Goal: Task Accomplishment & Management: Manage account settings

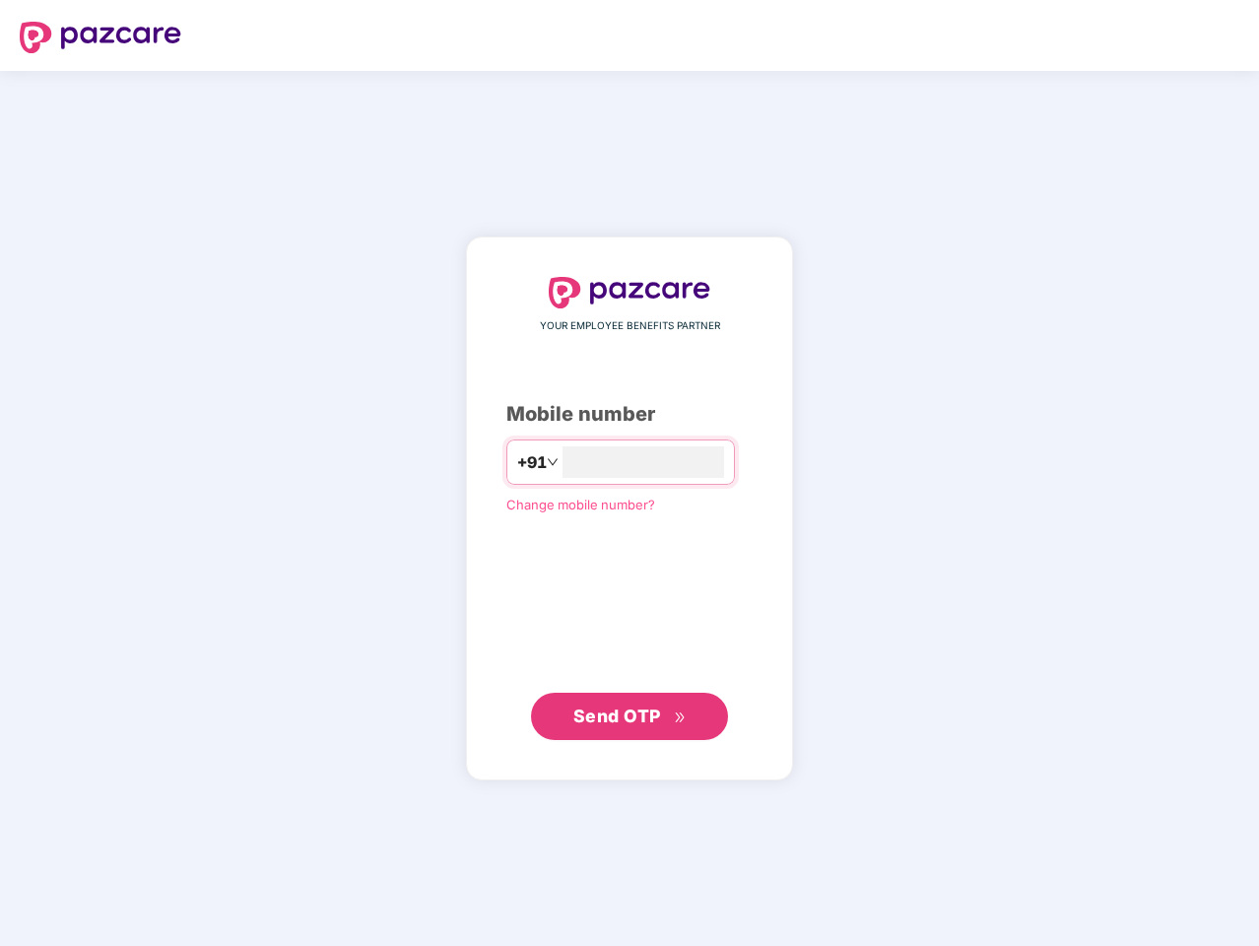
click at [630, 473] on input "number" at bounding box center [644, 462] width 162 height 32
click at [100, 37] on img at bounding box center [101, 38] width 162 height 32
click at [517, 462] on span "+91" at bounding box center [532, 462] width 30 height 25
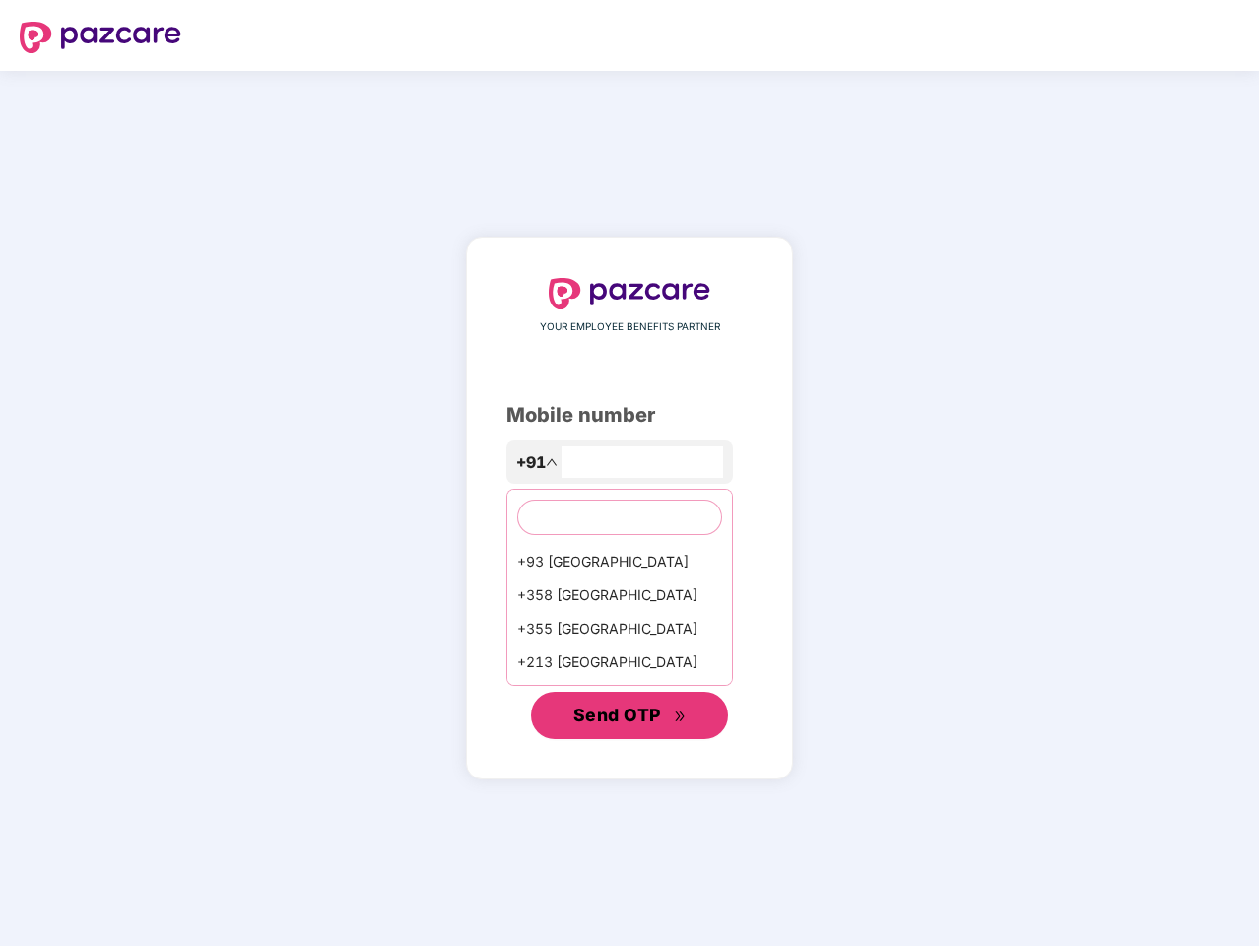
click at [630, 716] on span "Send OTP" at bounding box center [617, 714] width 88 height 21
